Goal: Information Seeking & Learning: Learn about a topic

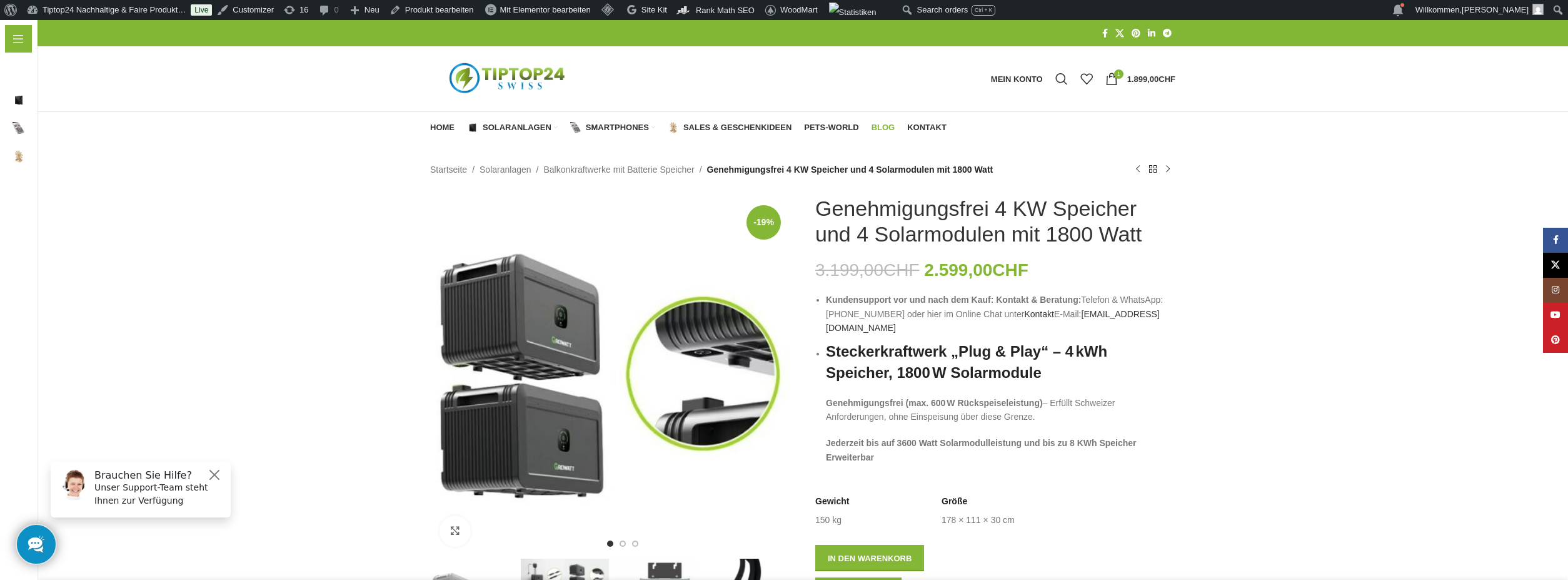
click at [883, 126] on span "Blog" at bounding box center [883, 127] width 24 height 10
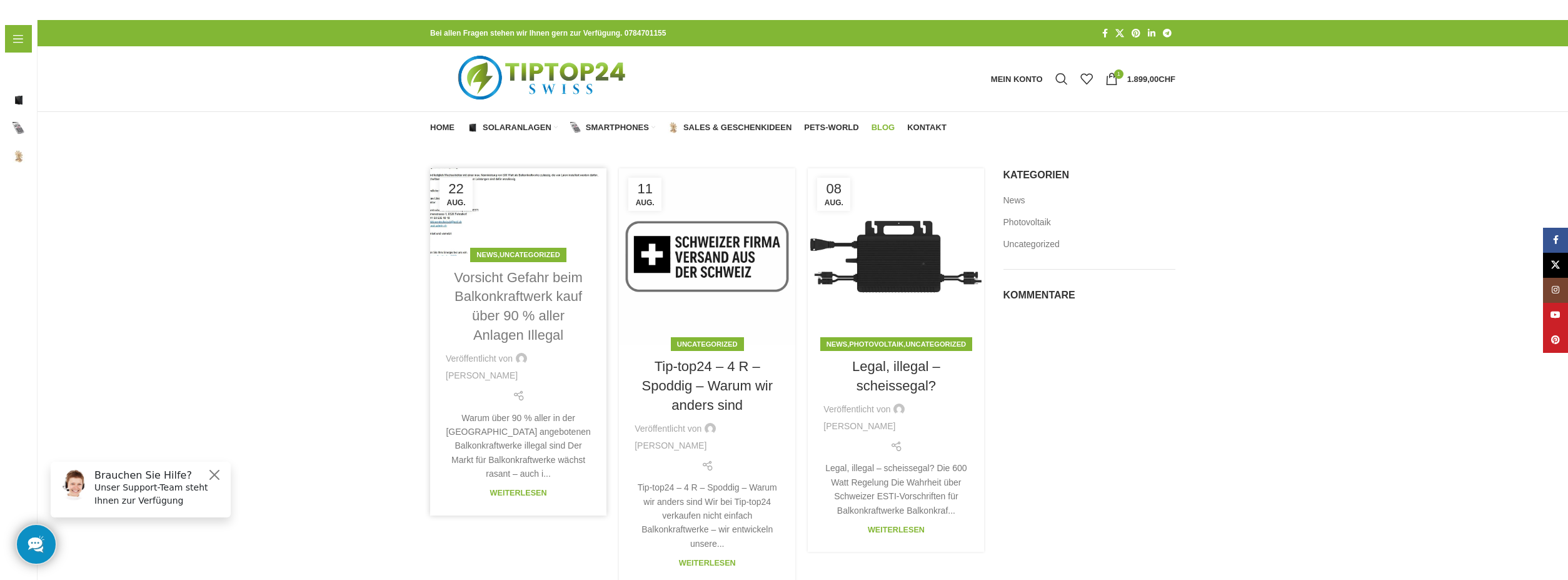
click at [520, 303] on link "Vorsicht Gefahr beim Balkonkraftwerk kauf über 90 % aller Anlagen Illegal" at bounding box center [518, 306] width 128 height 73
